Goal: Task Accomplishment & Management: Manage account settings

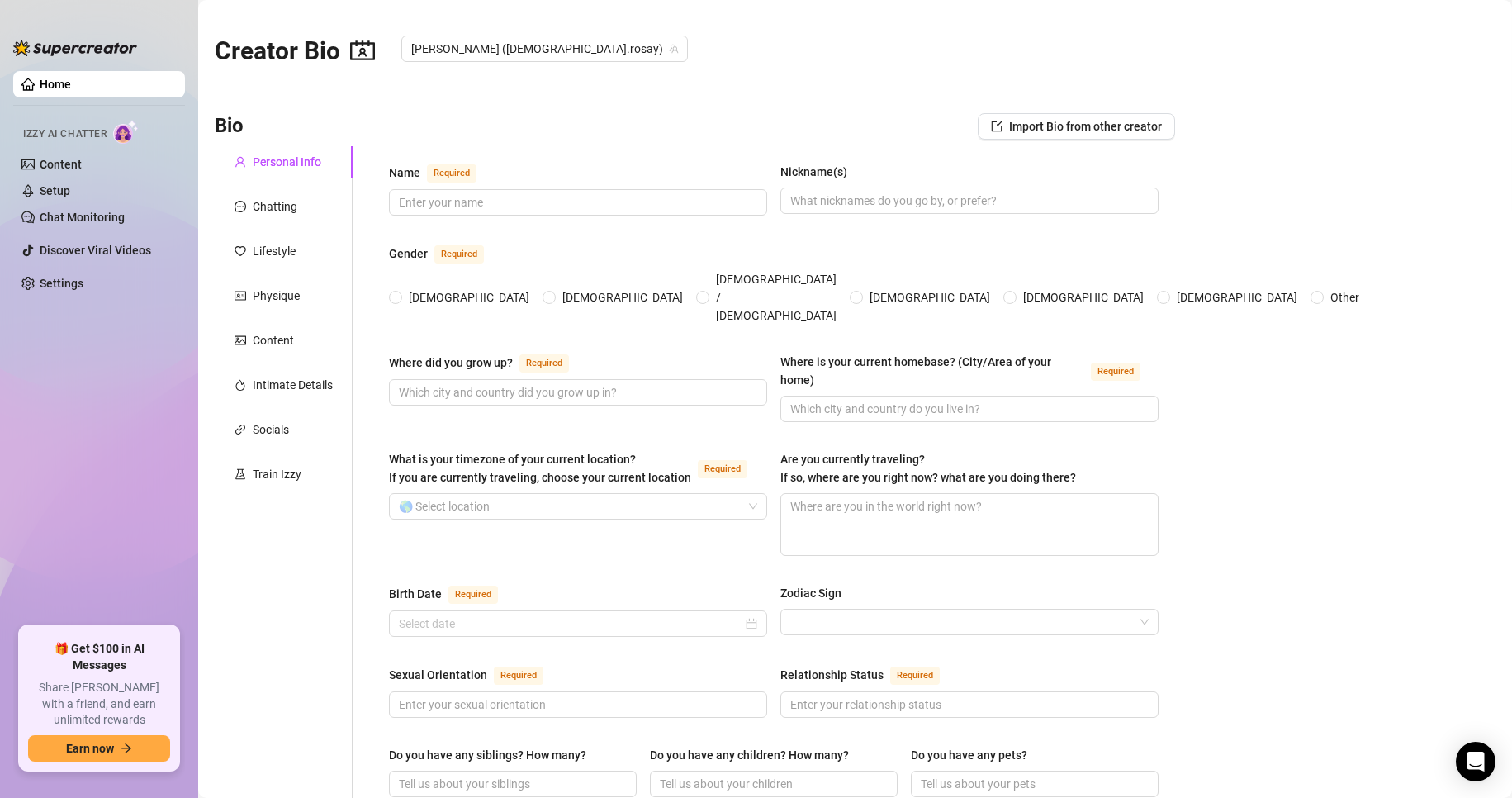
click at [69, 164] on link "Content" at bounding box center [60, 164] width 42 height 13
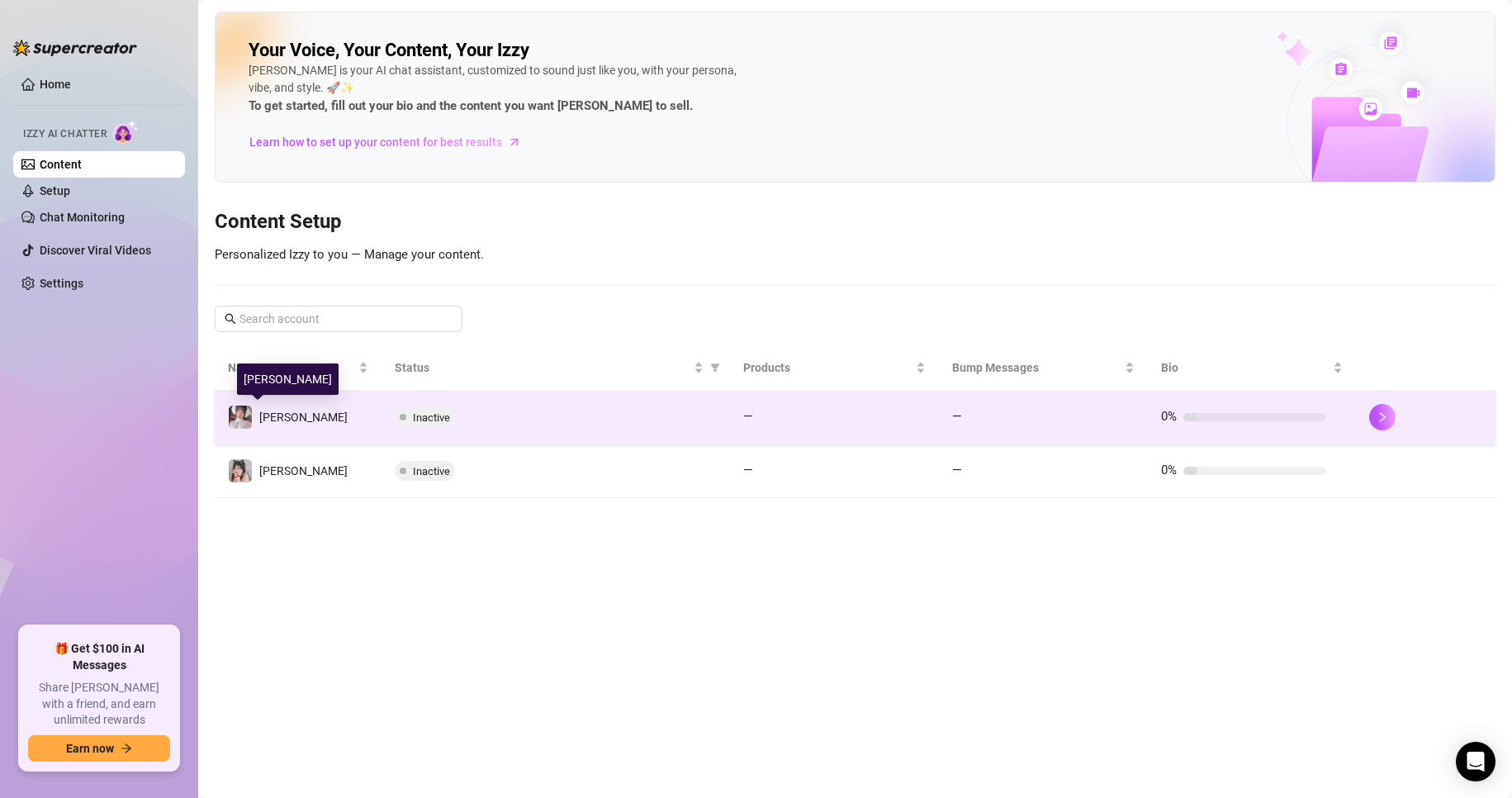
click at [274, 417] on span "[PERSON_NAME]" at bounding box center [304, 416] width 88 height 13
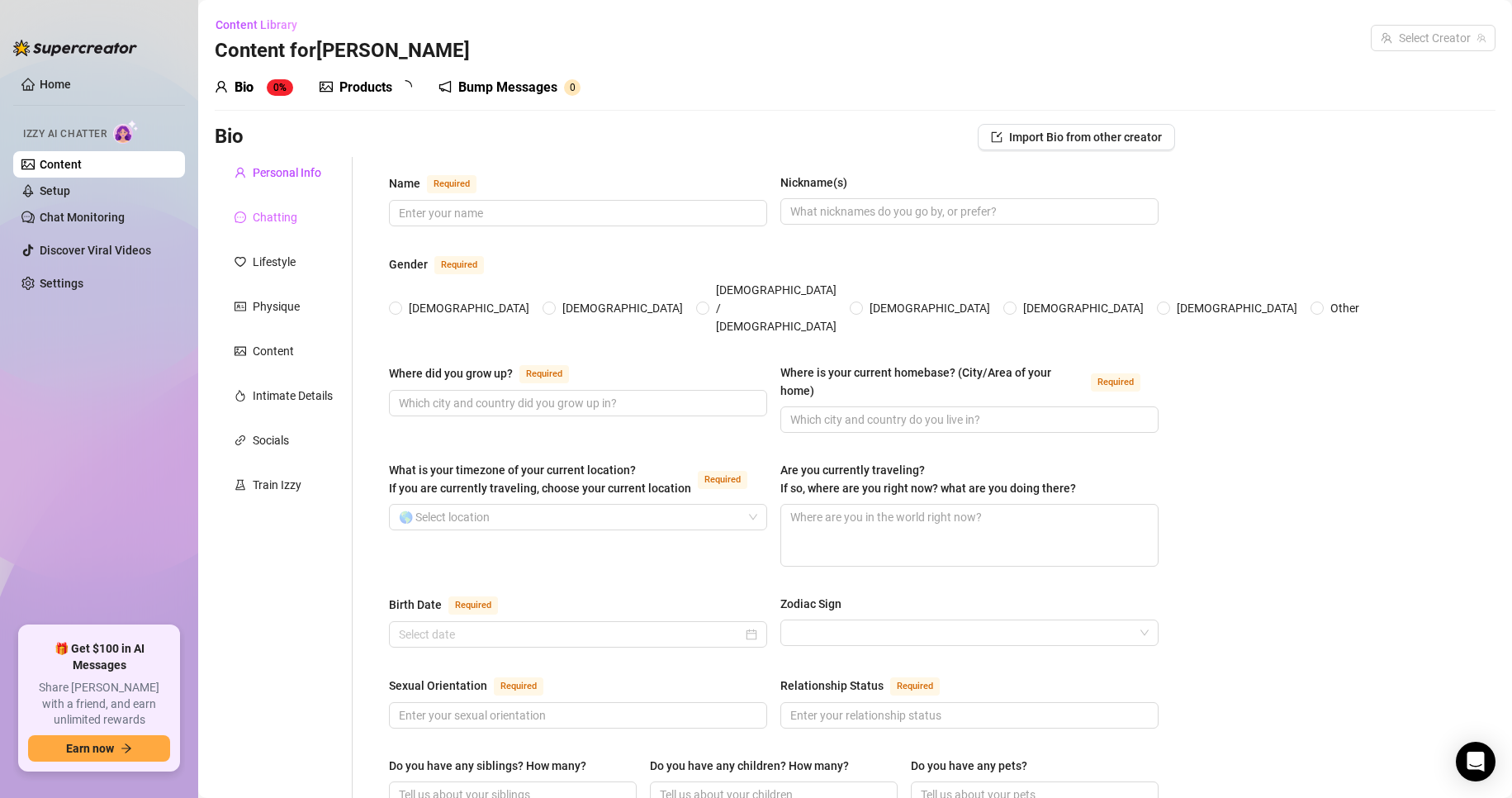
checkbox input "true"
click at [271, 354] on div "Content" at bounding box center [273, 351] width 41 height 19
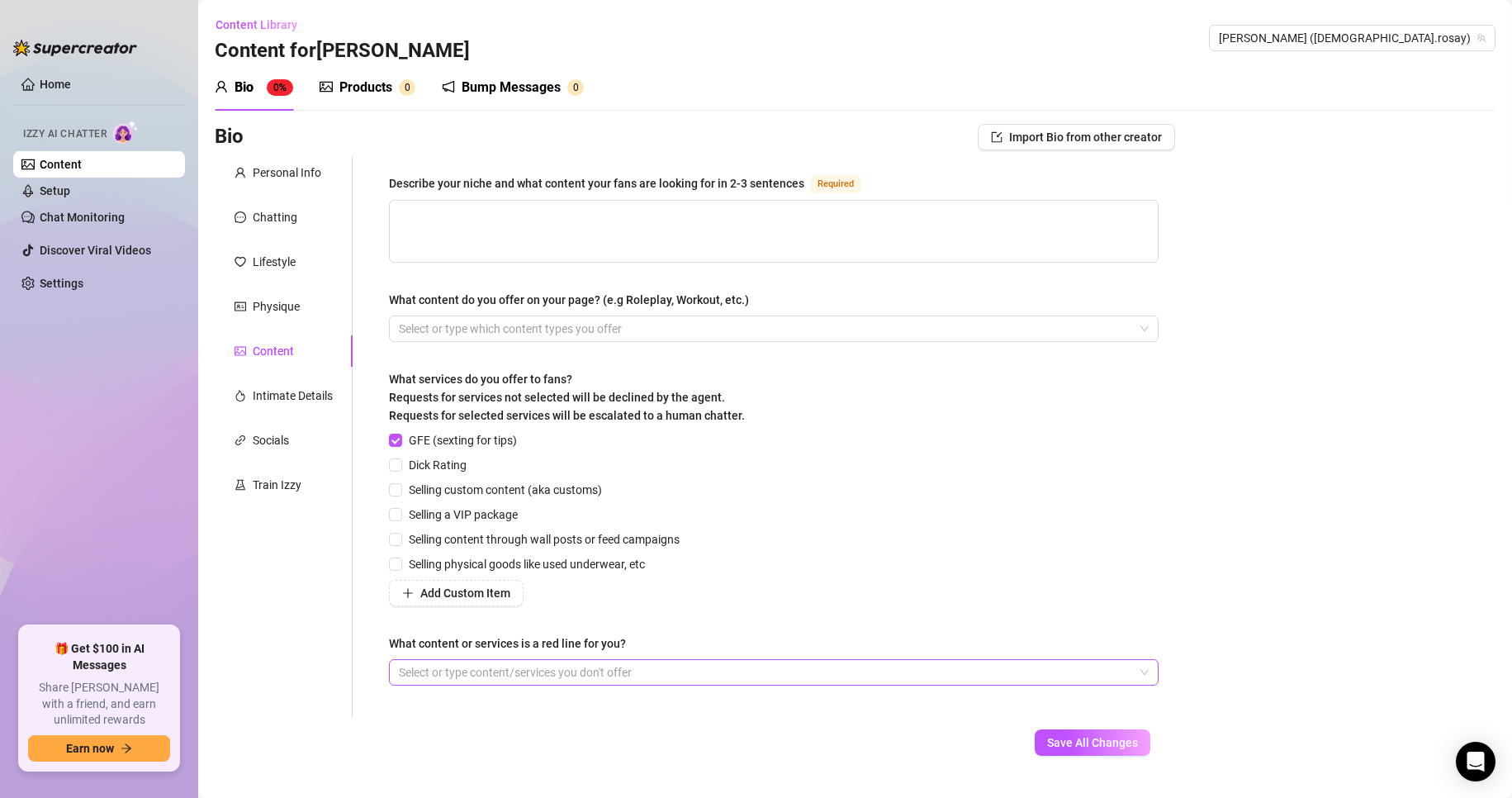
click at [1141, 677] on div "Select or type content/services you don't offer" at bounding box center [774, 672] width 770 height 26
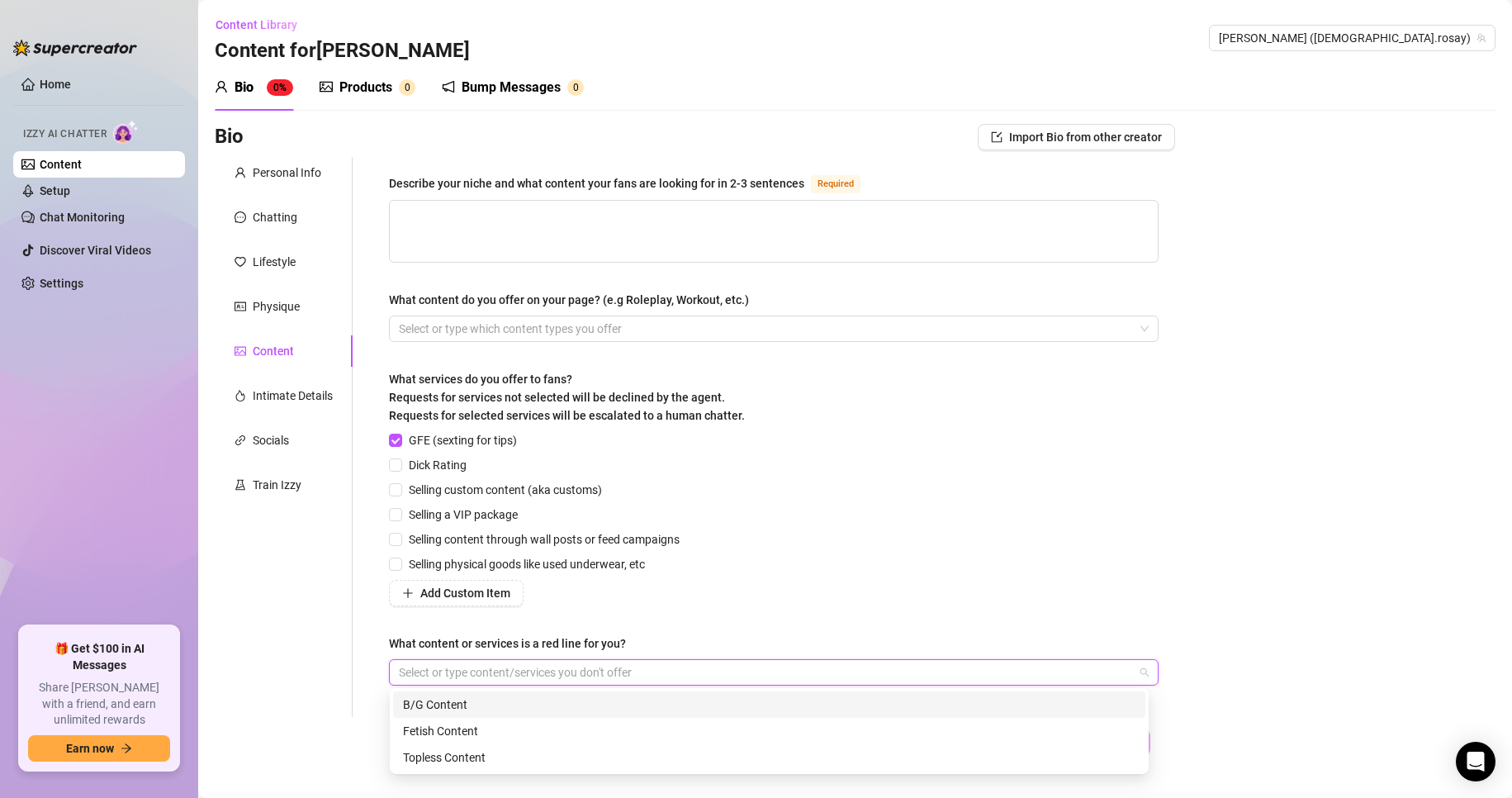
scroll to position [35, 0]
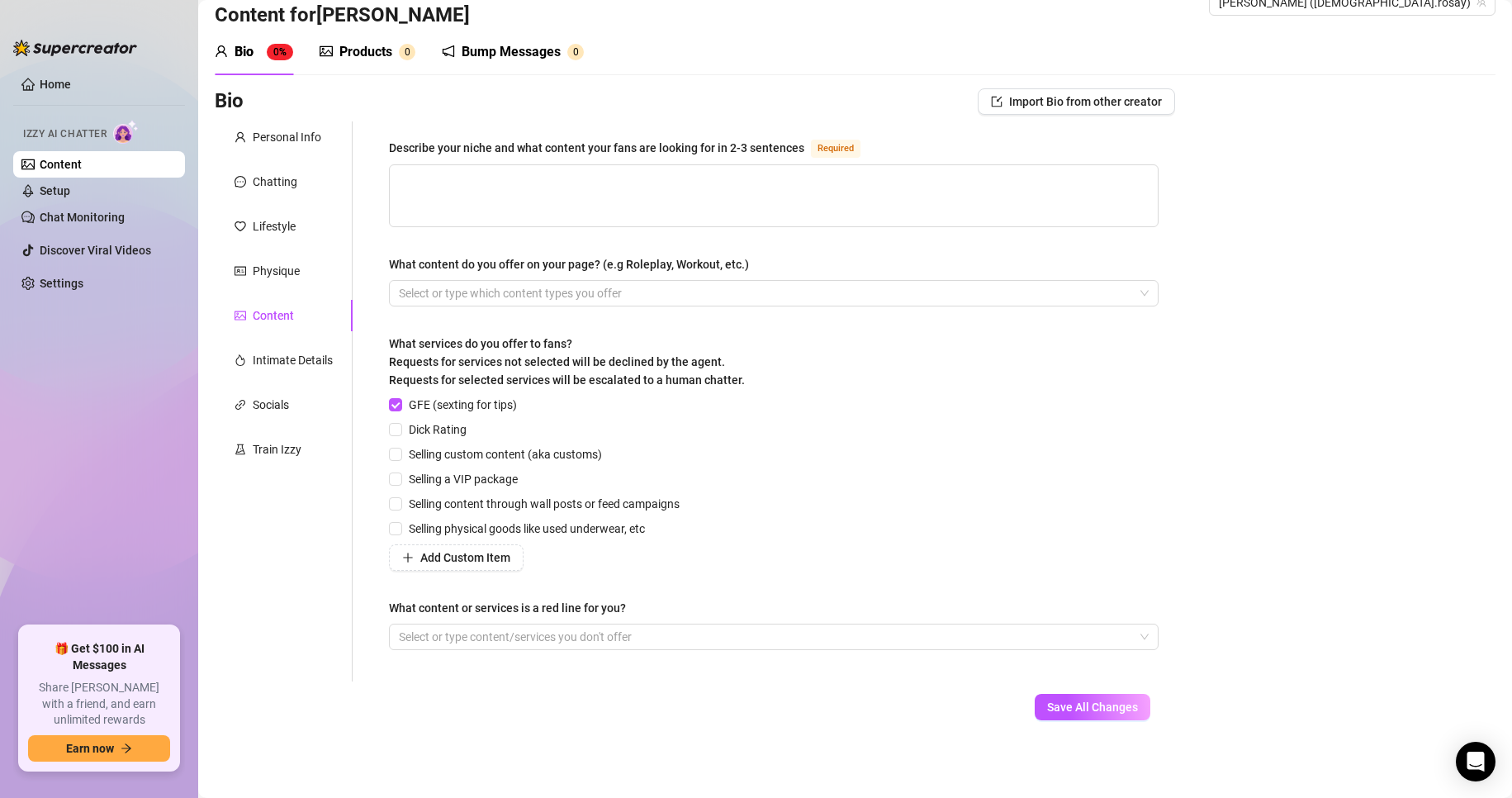
click at [287, 587] on div "Personal Info Chatting Lifestyle Physique Content Intimate Details Socials Trai…" at bounding box center [283, 401] width 138 height 560
click at [107, 250] on link "Discover Viral Videos" at bounding box center [95, 250] width 112 height 13
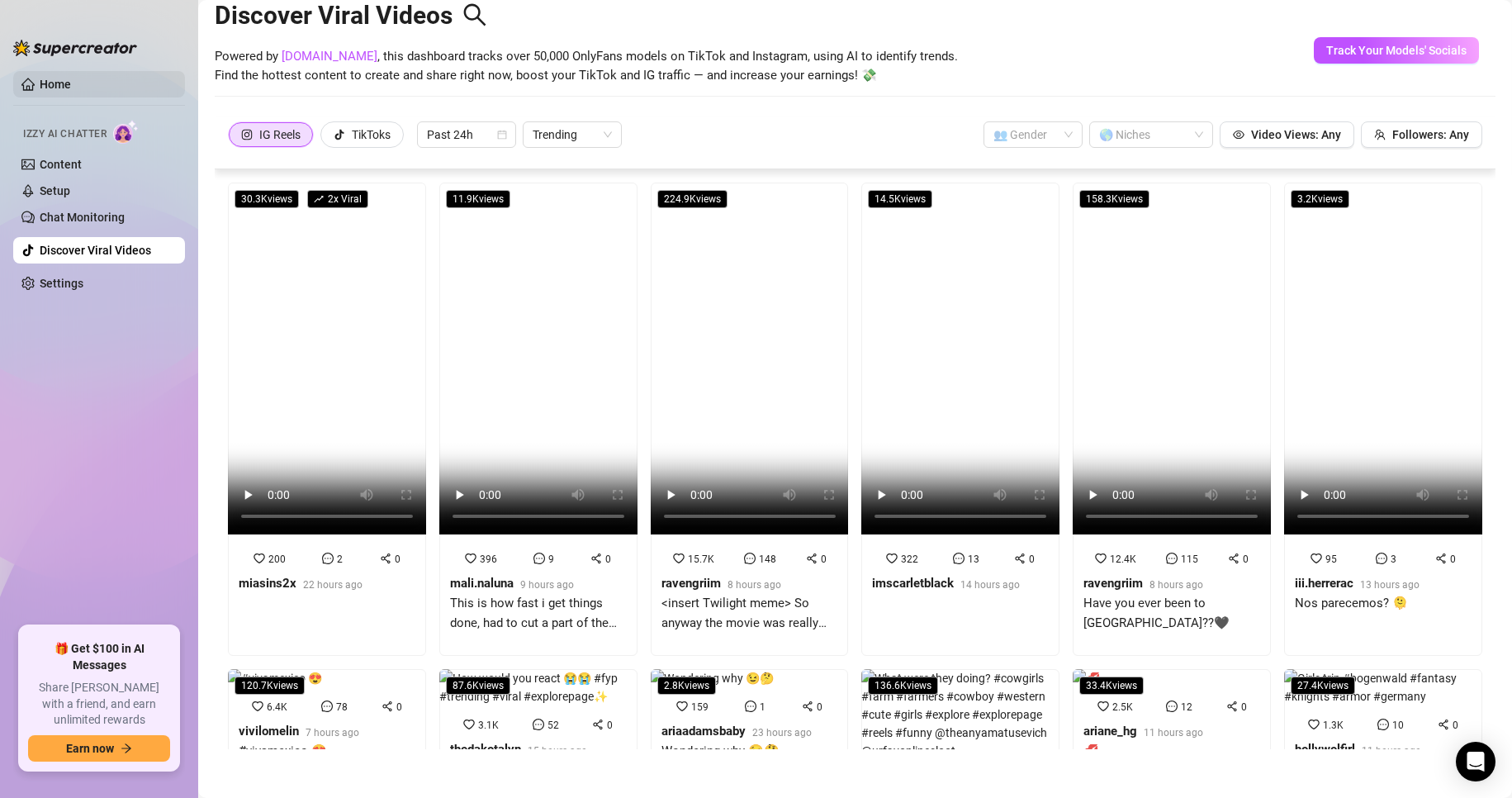
click at [55, 85] on link "Home" at bounding box center [55, 83] width 31 height 13
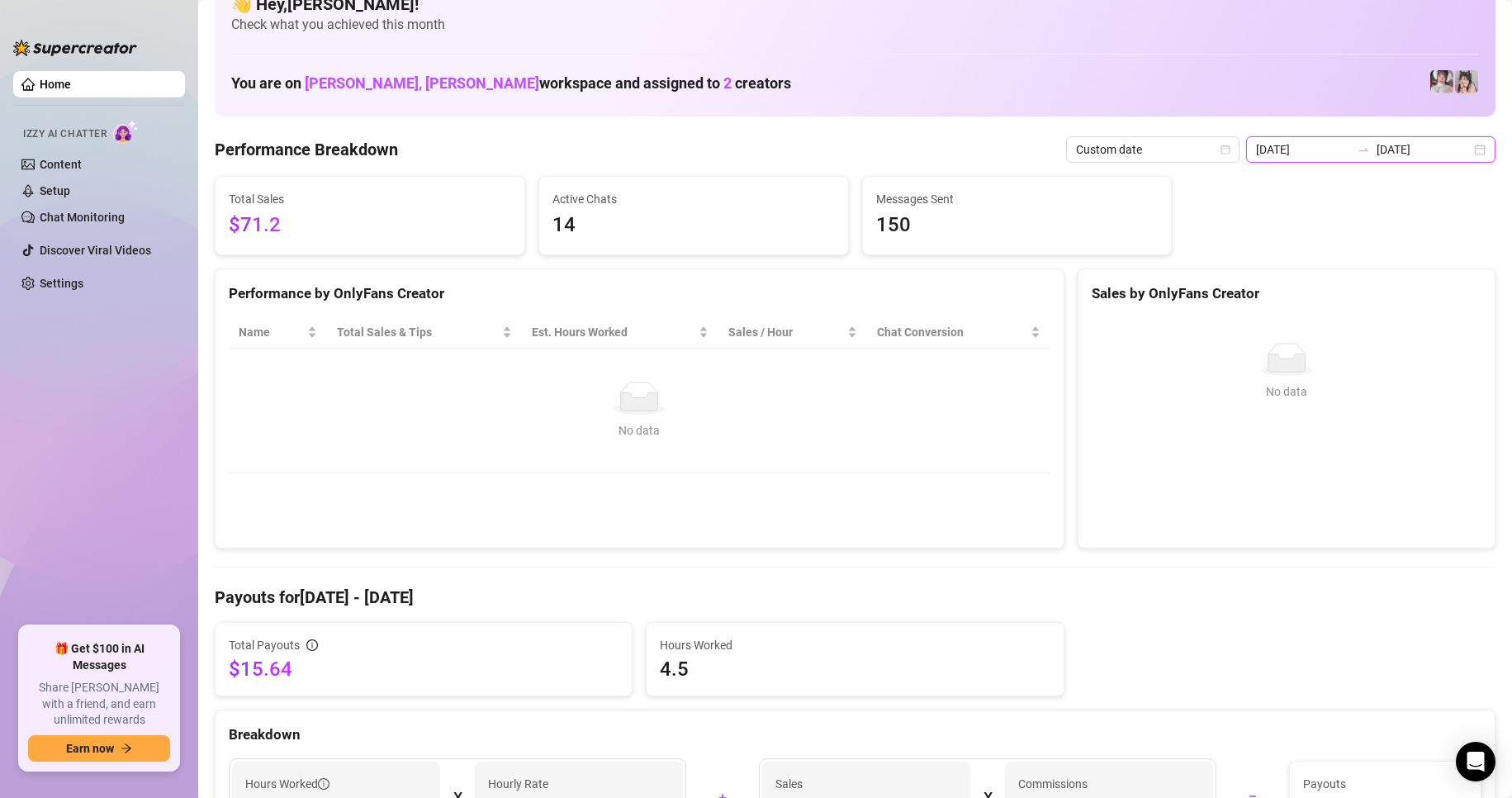
click at [1419, 147] on input "[DATE]" at bounding box center [1424, 149] width 94 height 19
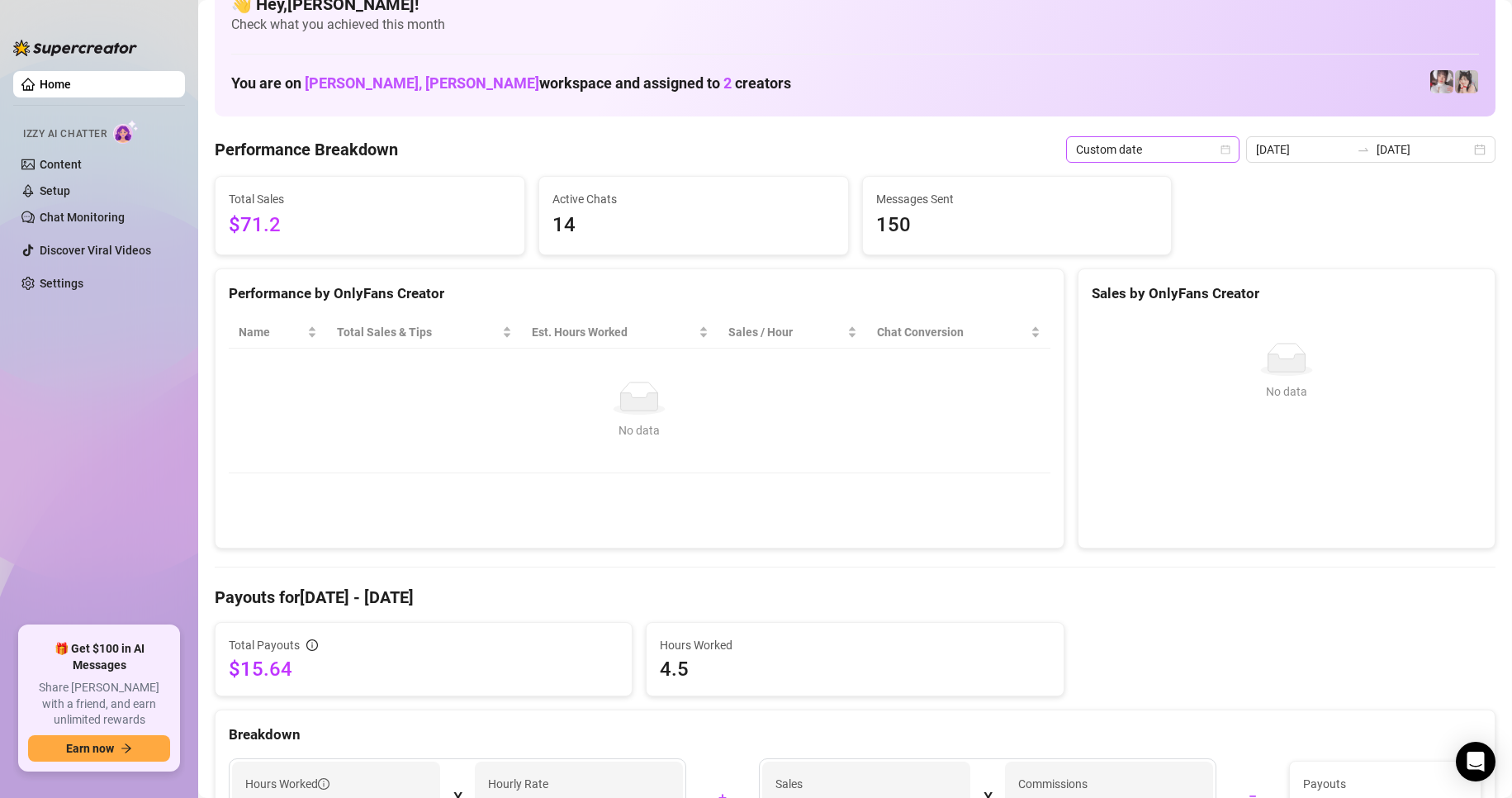
click at [1205, 145] on span "Custom date" at bounding box center [1153, 149] width 154 height 24
click at [1147, 293] on div "Custom date" at bounding box center [1157, 288] width 147 height 19
click at [1467, 158] on div "[DATE] [DATE]" at bounding box center [1371, 149] width 250 height 26
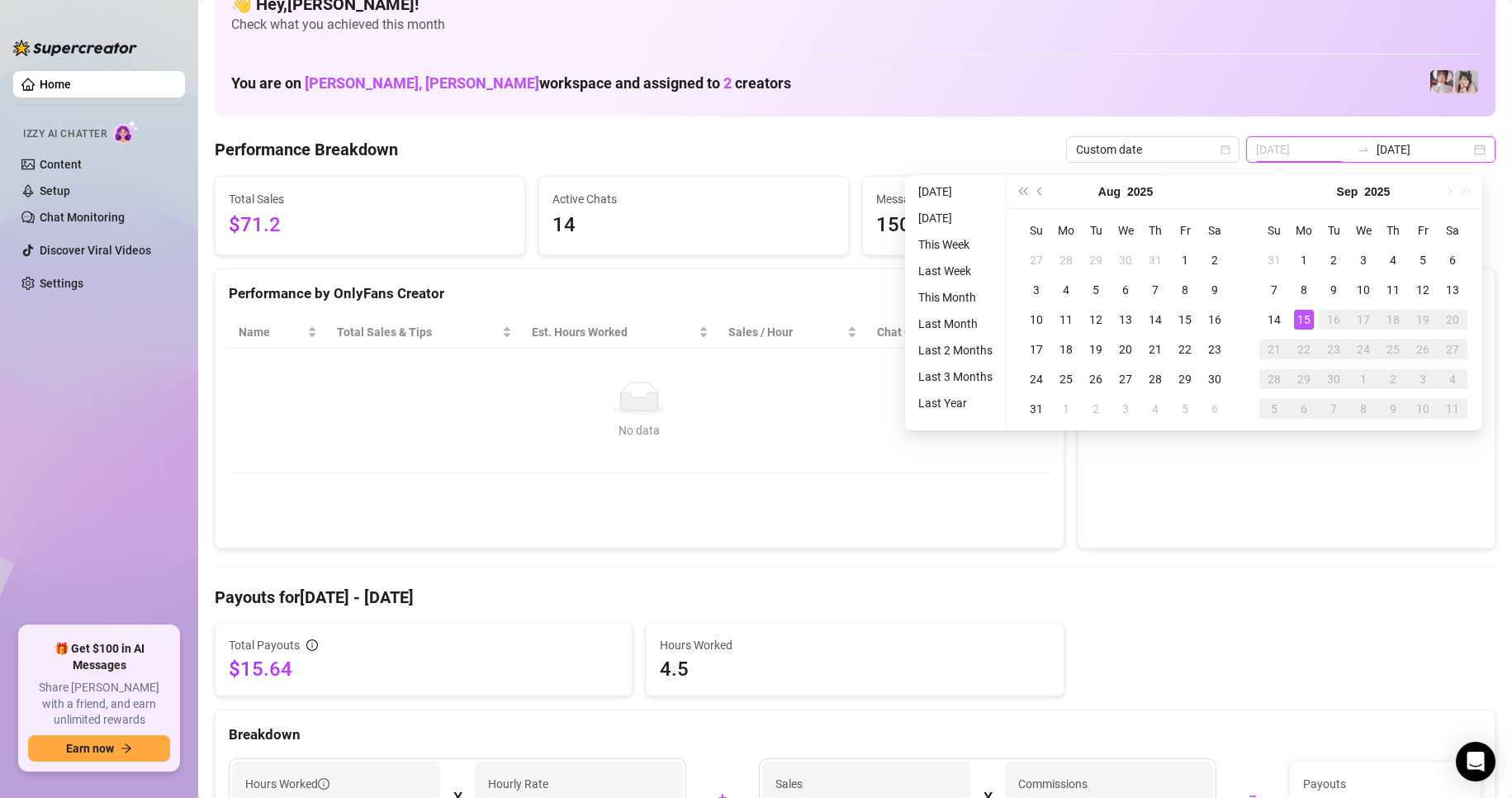
type input "[DATE]"
click at [1304, 318] on div "15" at bounding box center [1303, 319] width 20 height 20
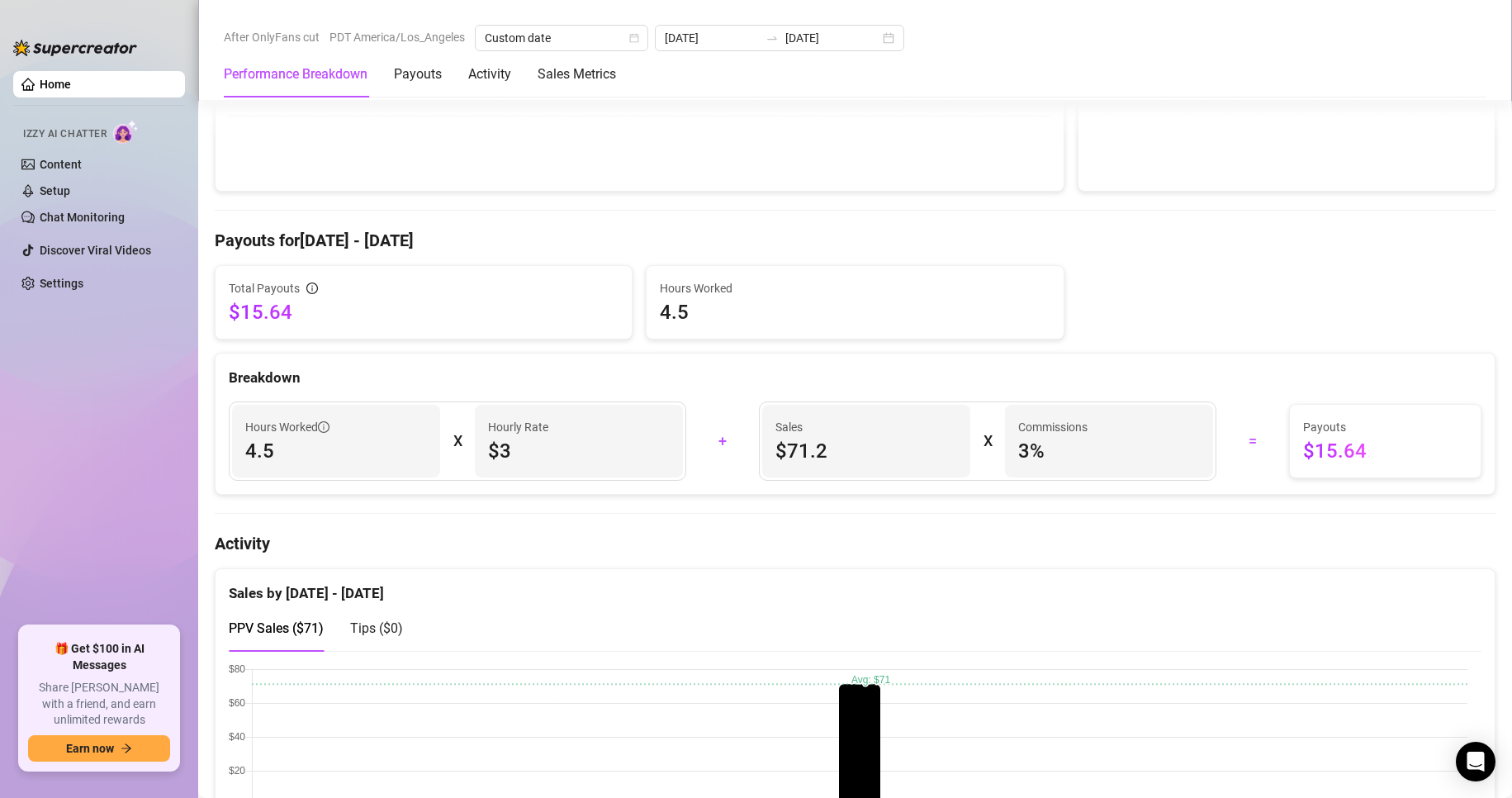
scroll to position [393, 0]
